Goal: Task Accomplishment & Management: Manage account settings

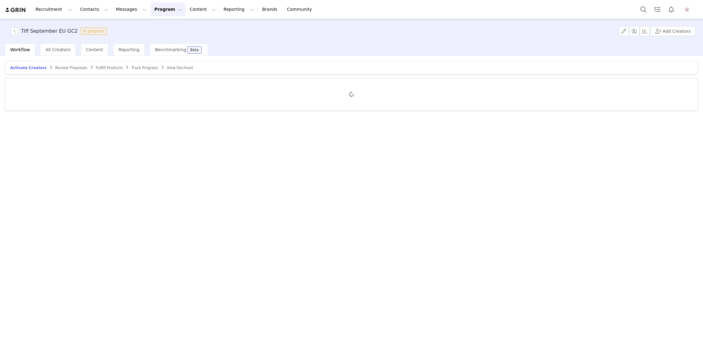
click at [65, 68] on span "Review Proposals" at bounding box center [71, 68] width 32 height 4
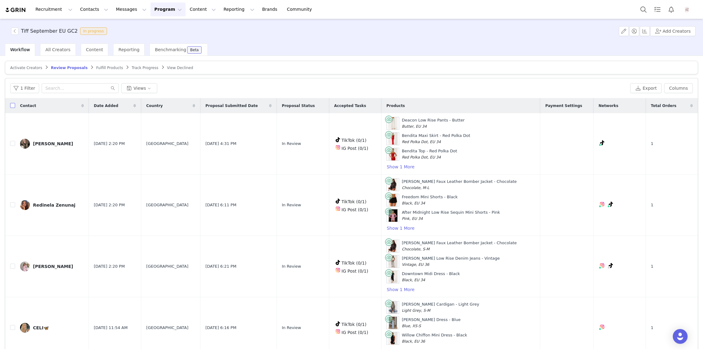
click at [12, 105] on input "checkbox" at bounding box center [12, 105] width 5 height 5
checkbox input "true"
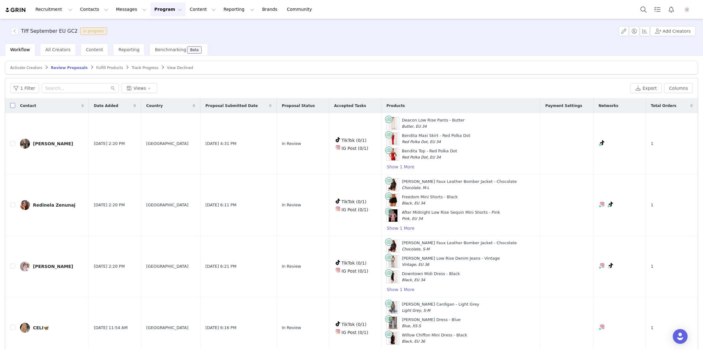
checkbox input "true"
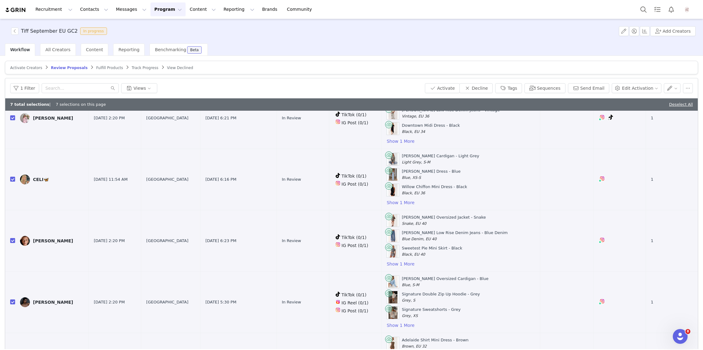
scroll to position [194, 0]
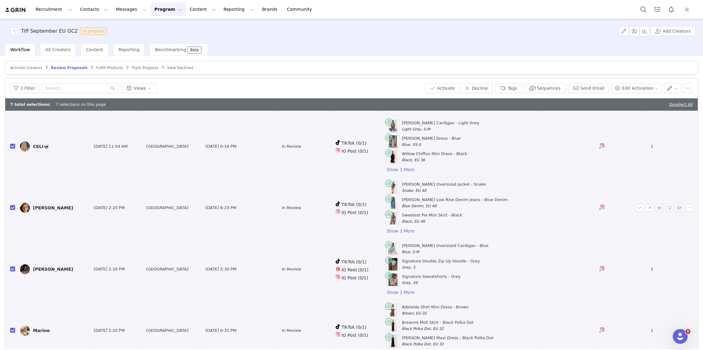
click at [14, 205] on input "checkbox" at bounding box center [12, 207] width 5 height 5
checkbox input "false"
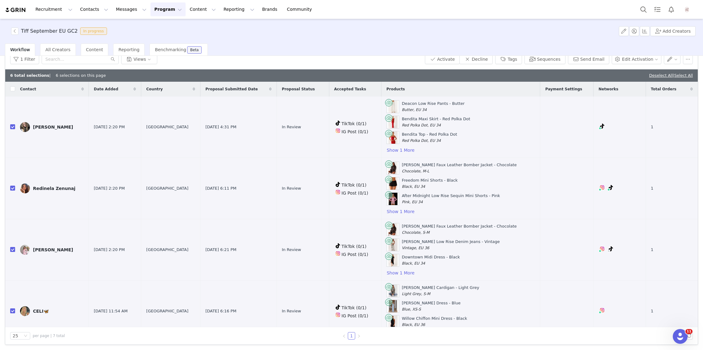
scroll to position [0, 0]
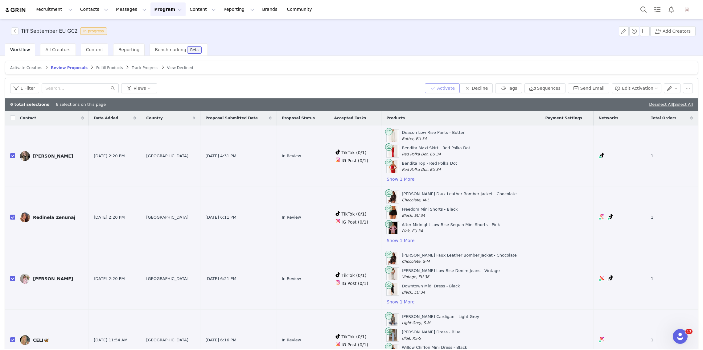
click at [444, 86] on button "Activate" at bounding box center [442, 88] width 35 height 10
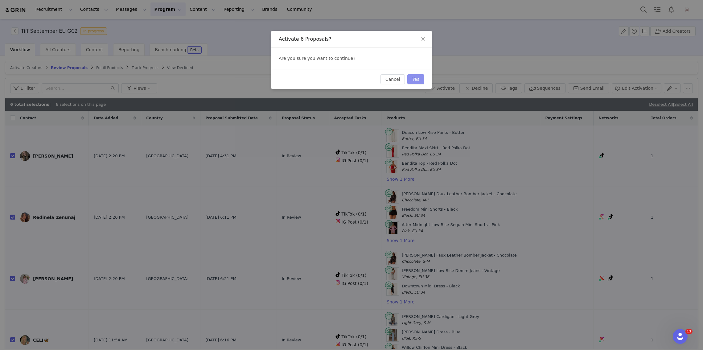
click at [414, 81] on button "Yes" at bounding box center [415, 79] width 17 height 10
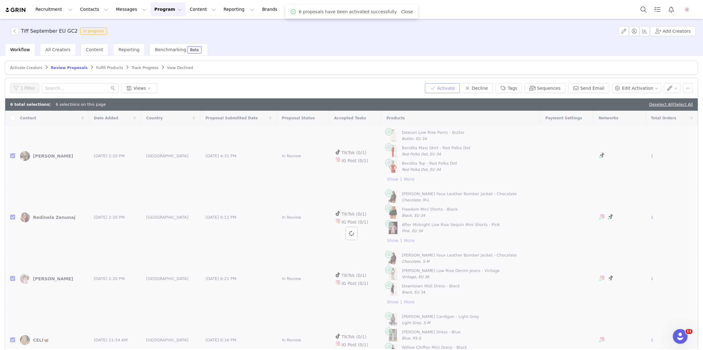
checkbox input "false"
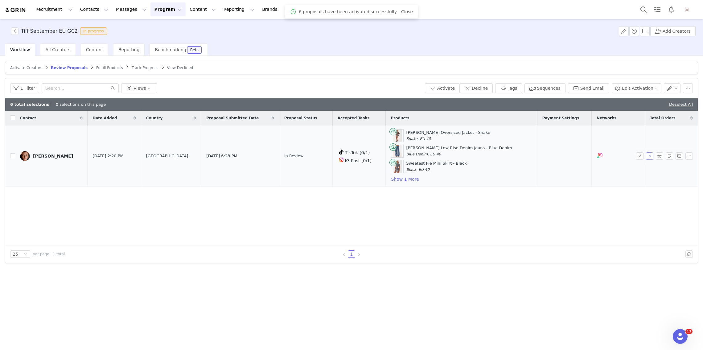
click at [651, 155] on button "button" at bounding box center [649, 155] width 7 height 7
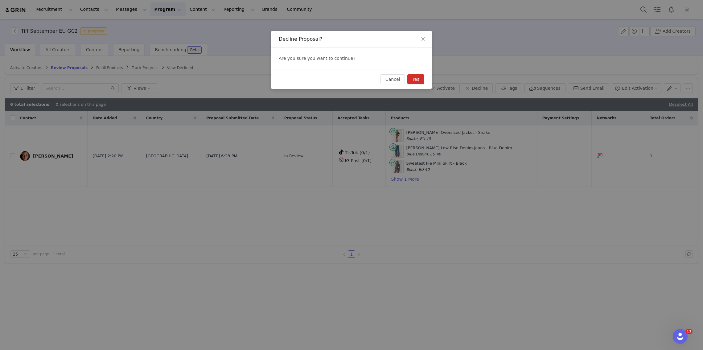
click at [419, 77] on button "Yes" at bounding box center [415, 79] width 17 height 10
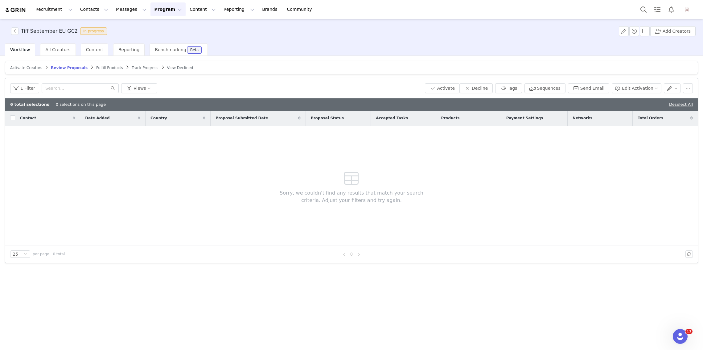
click at [105, 67] on span "Fulfill Products" at bounding box center [109, 68] width 27 height 4
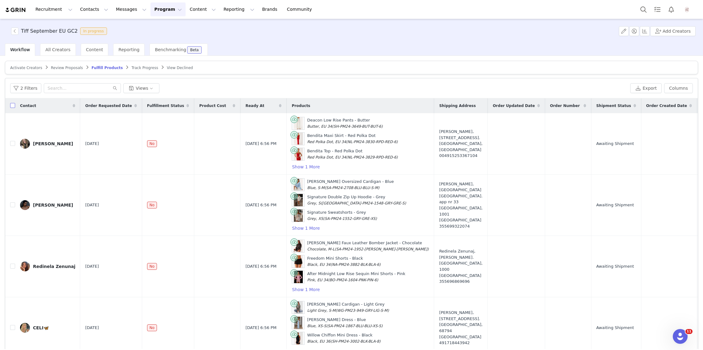
click at [13, 105] on input "checkbox" at bounding box center [12, 105] width 5 height 5
checkbox input "true"
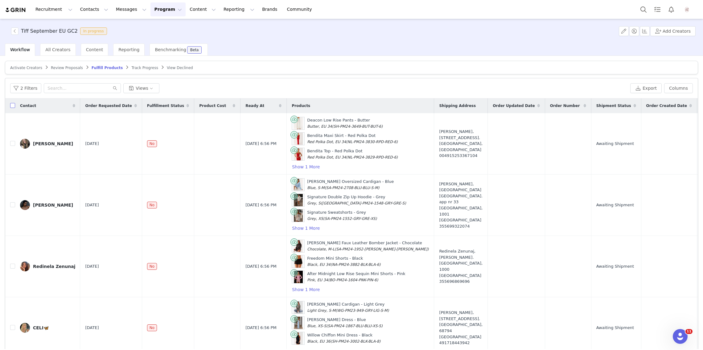
checkbox input "true"
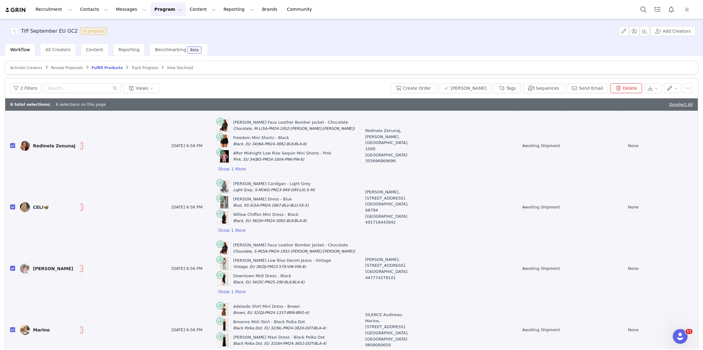
scroll to position [0, 74]
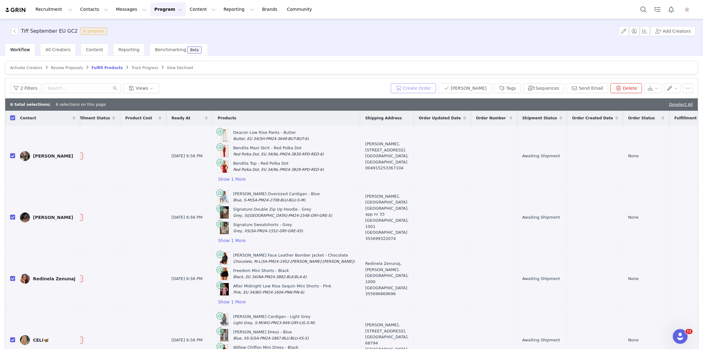
click at [422, 86] on button "Create Order" at bounding box center [413, 88] width 45 height 10
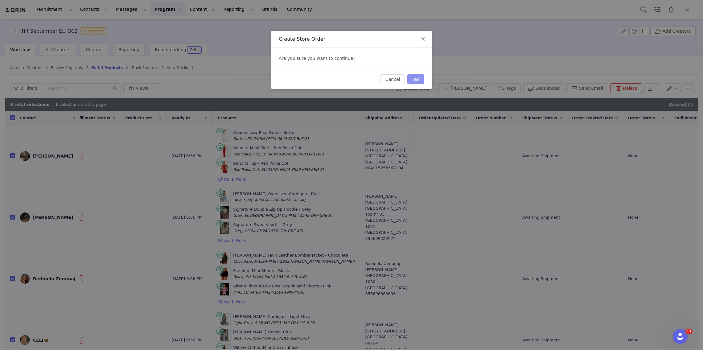
click at [420, 81] on button "Yes" at bounding box center [415, 79] width 17 height 10
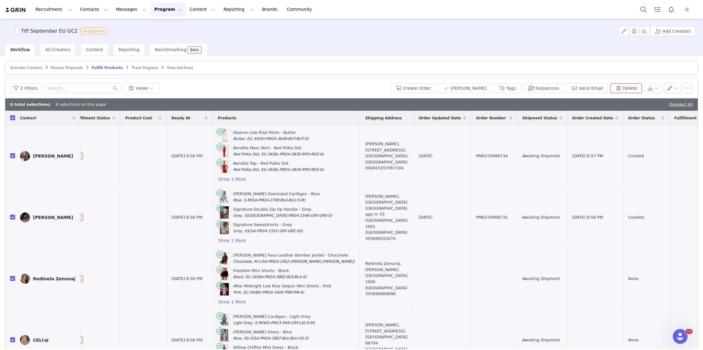
click at [132, 67] on span "Track Progress" at bounding box center [144, 68] width 27 height 4
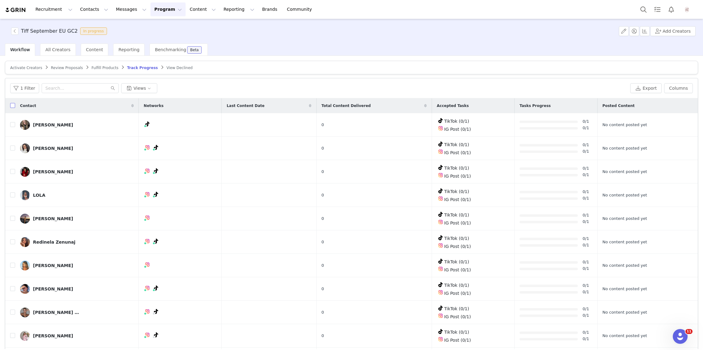
click at [13, 105] on input "checkbox" at bounding box center [12, 105] width 5 height 5
checkbox input "true"
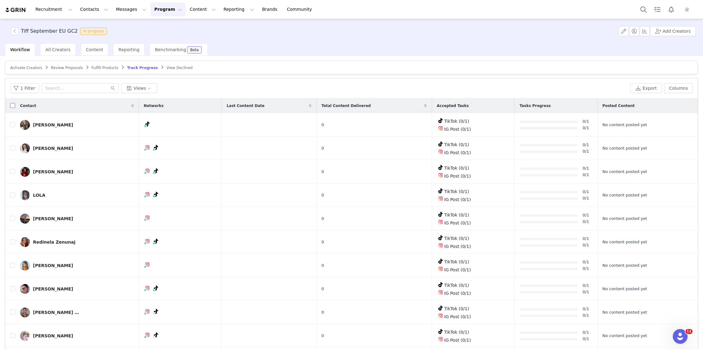
checkbox input "true"
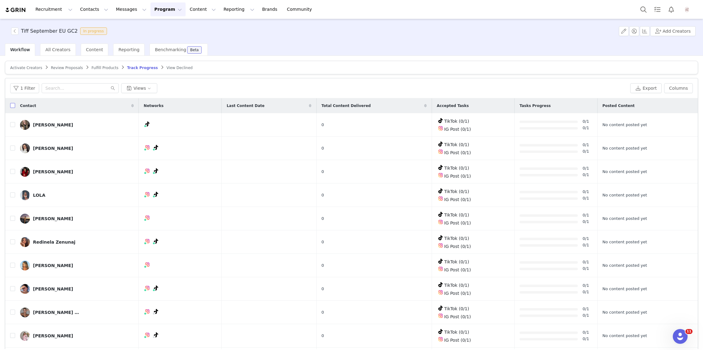
checkbox input "true"
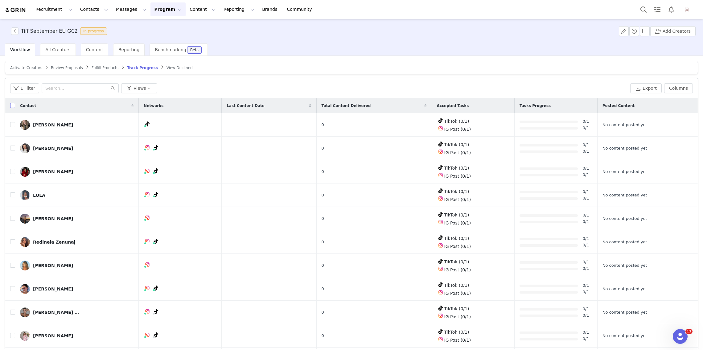
checkbox input "true"
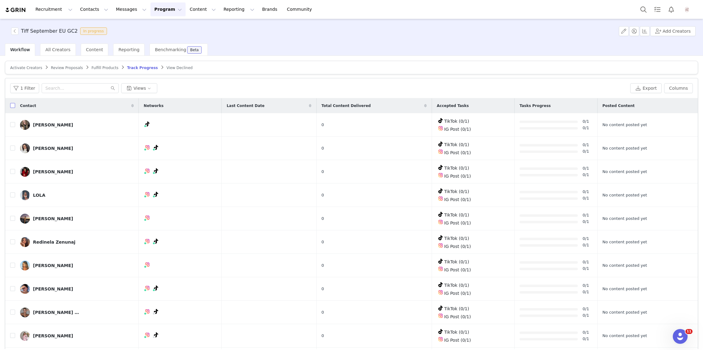
checkbox input "true"
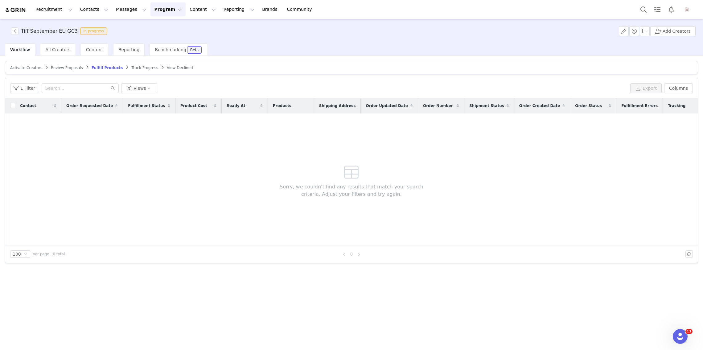
click at [142, 66] on span "Track Progress" at bounding box center [144, 68] width 27 height 4
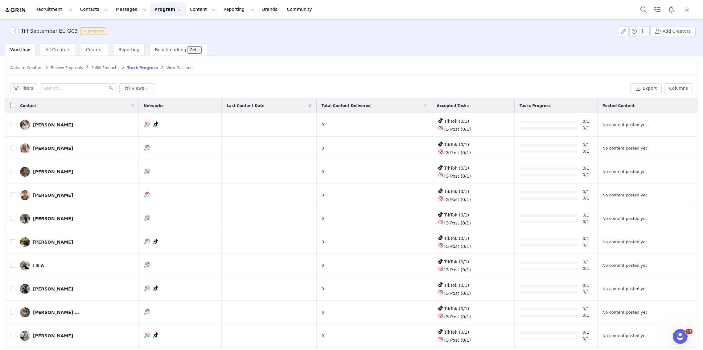
click at [14, 107] on input "checkbox" at bounding box center [12, 105] width 5 height 5
checkbox input "true"
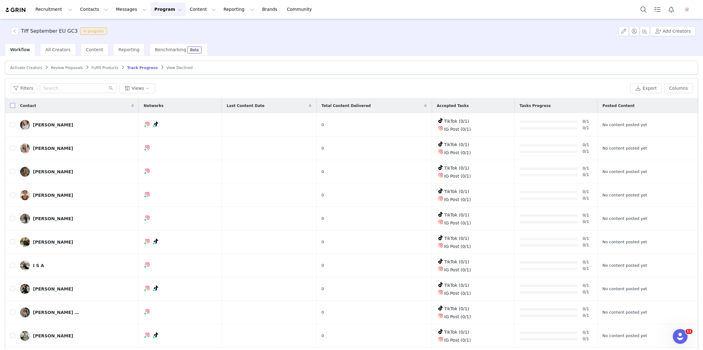
checkbox input "true"
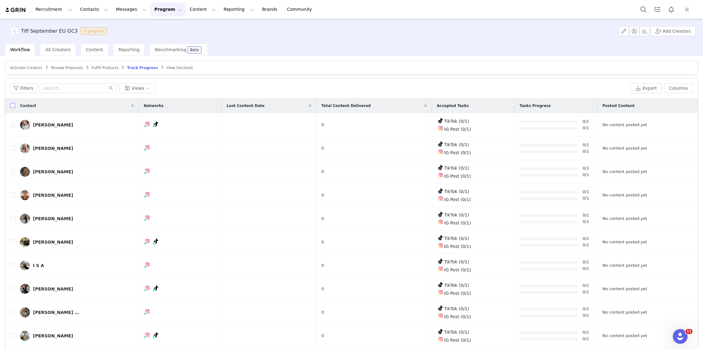
checkbox input "true"
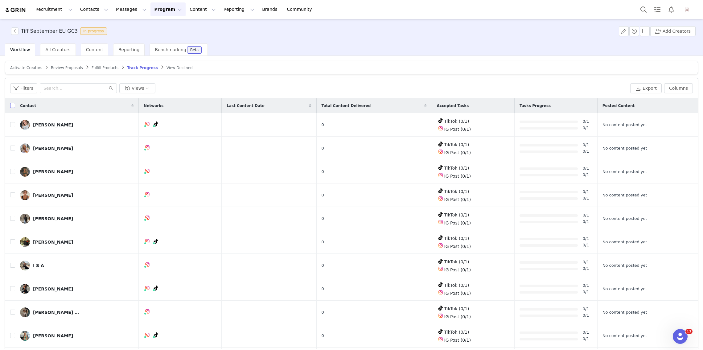
checkbox input "true"
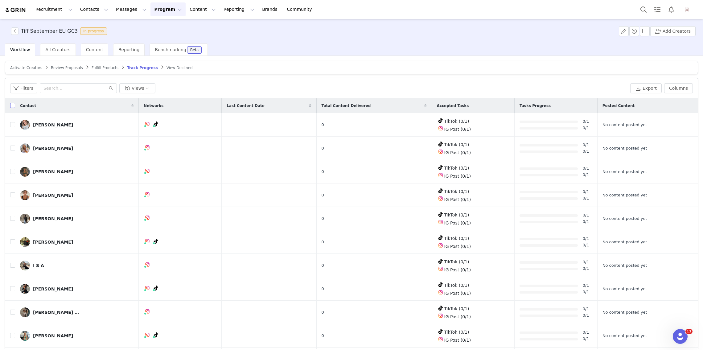
checkbox input "true"
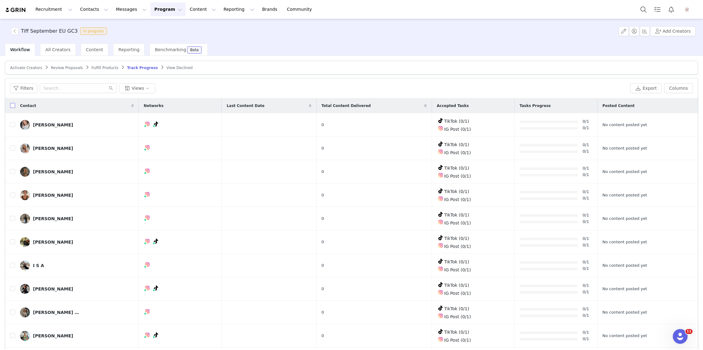
checkbox input "true"
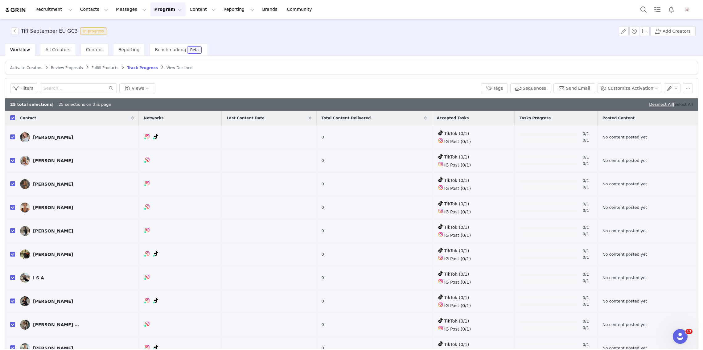
click at [688, 105] on link "Select All" at bounding box center [684, 104] width 19 height 5
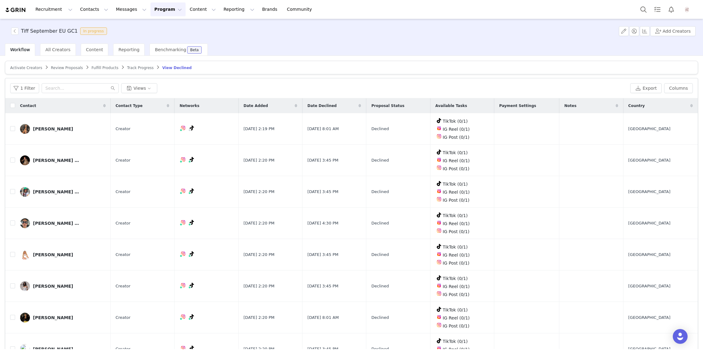
click at [52, 69] on span "Review Proposals" at bounding box center [67, 68] width 32 height 4
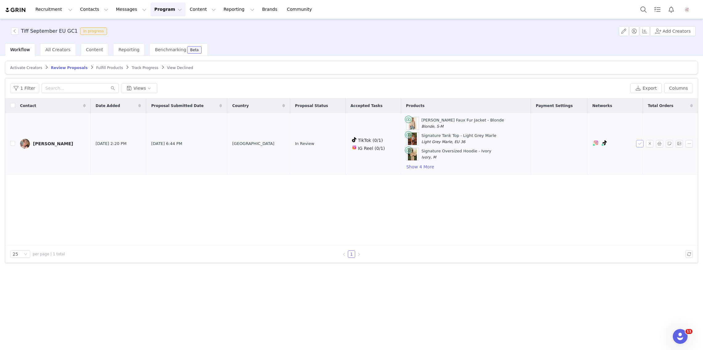
click at [642, 143] on button "button" at bounding box center [639, 143] width 7 height 7
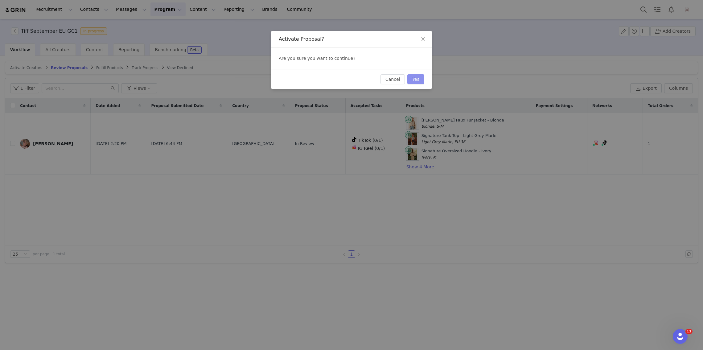
click at [412, 78] on button "Yes" at bounding box center [415, 79] width 17 height 10
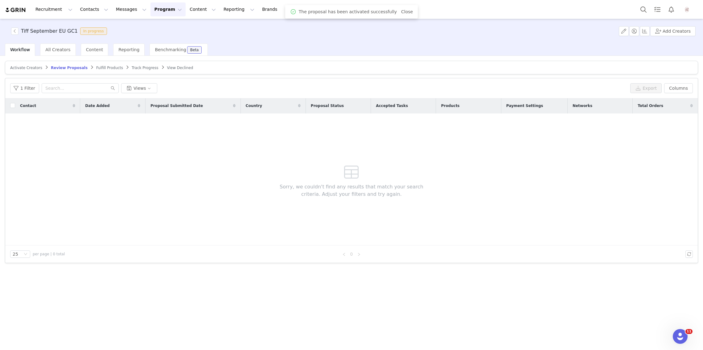
click at [106, 66] on span "Fulfill Products" at bounding box center [109, 68] width 27 height 4
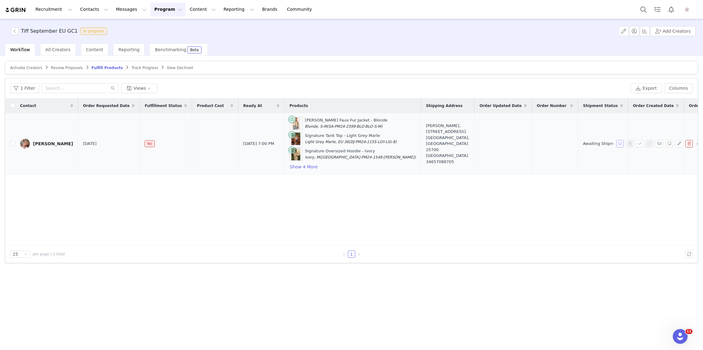
click at [620, 143] on button "button" at bounding box center [620, 143] width 7 height 7
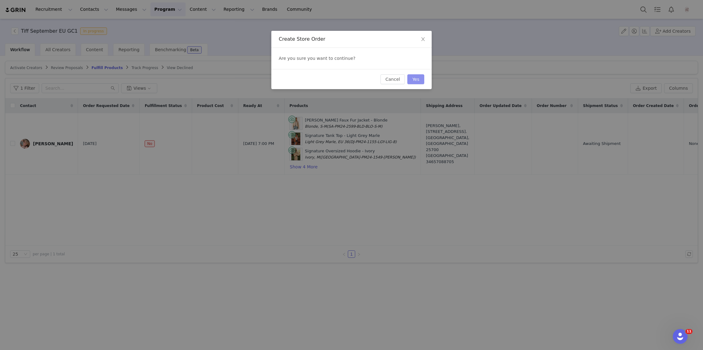
click at [419, 81] on button "Yes" at bounding box center [415, 79] width 17 height 10
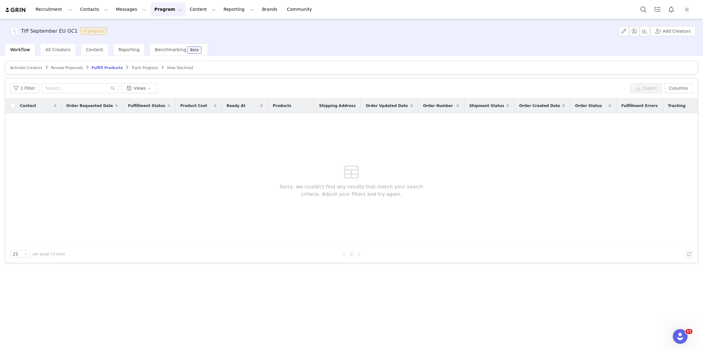
click at [124, 66] on span "Activate Creators Review Proposals Fulfill Products Track Progress View Declined" at bounding box center [101, 67] width 185 height 5
click at [131, 66] on span "Track Progress" at bounding box center [144, 68] width 27 height 4
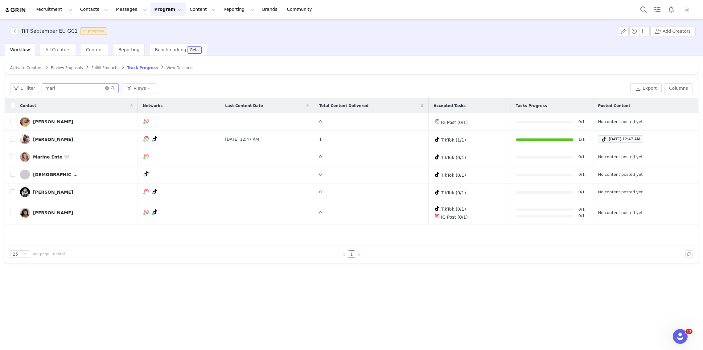
click at [105, 88] on icon "icon: close-circle" at bounding box center [107, 88] width 4 height 4
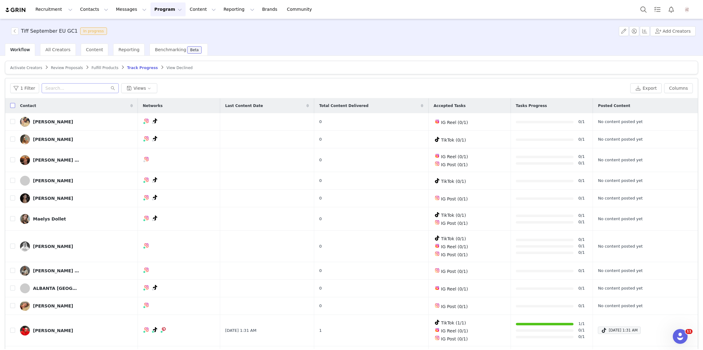
click at [14, 105] on input "checkbox" at bounding box center [12, 105] width 5 height 5
checkbox input "true"
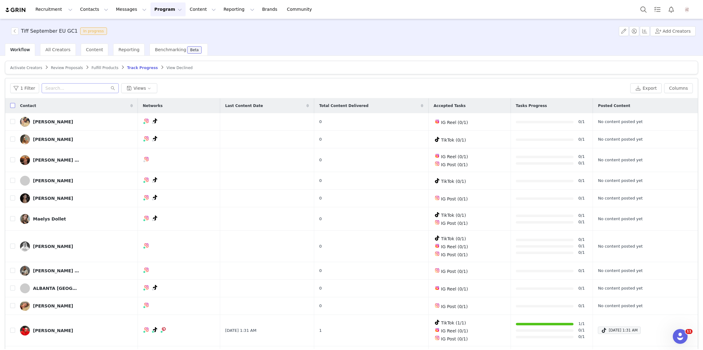
checkbox input "true"
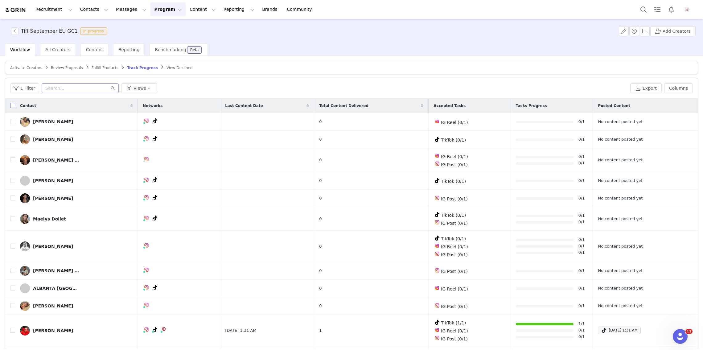
checkbox input "true"
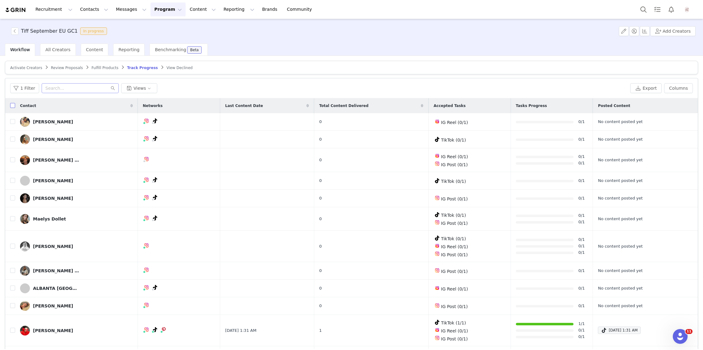
checkbox input "true"
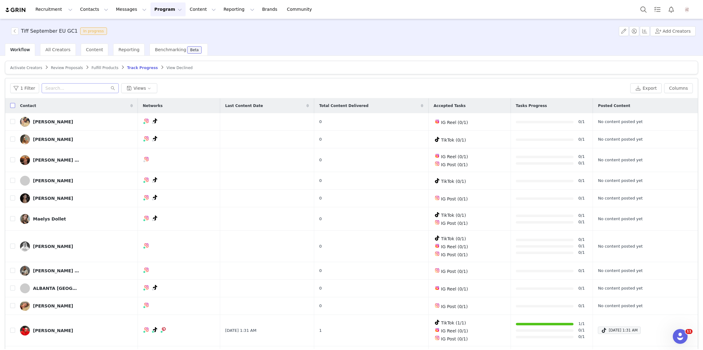
checkbox input "true"
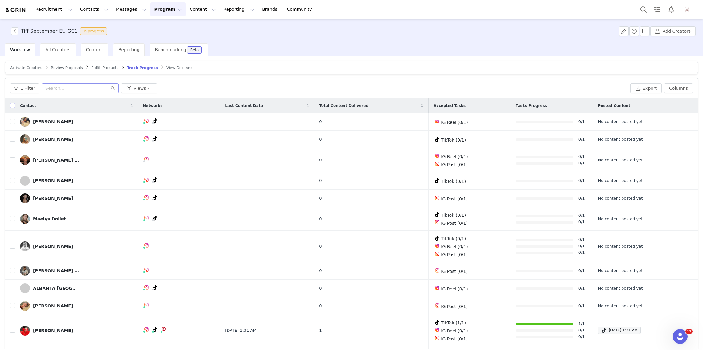
checkbox input "true"
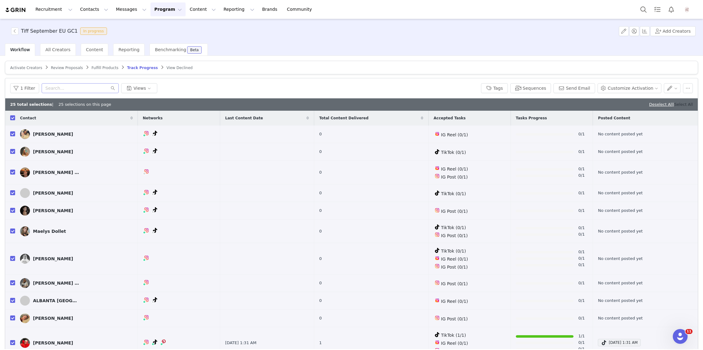
click at [691, 104] on link "Select All" at bounding box center [684, 104] width 19 height 5
